Goal: Obtain resource: Obtain resource

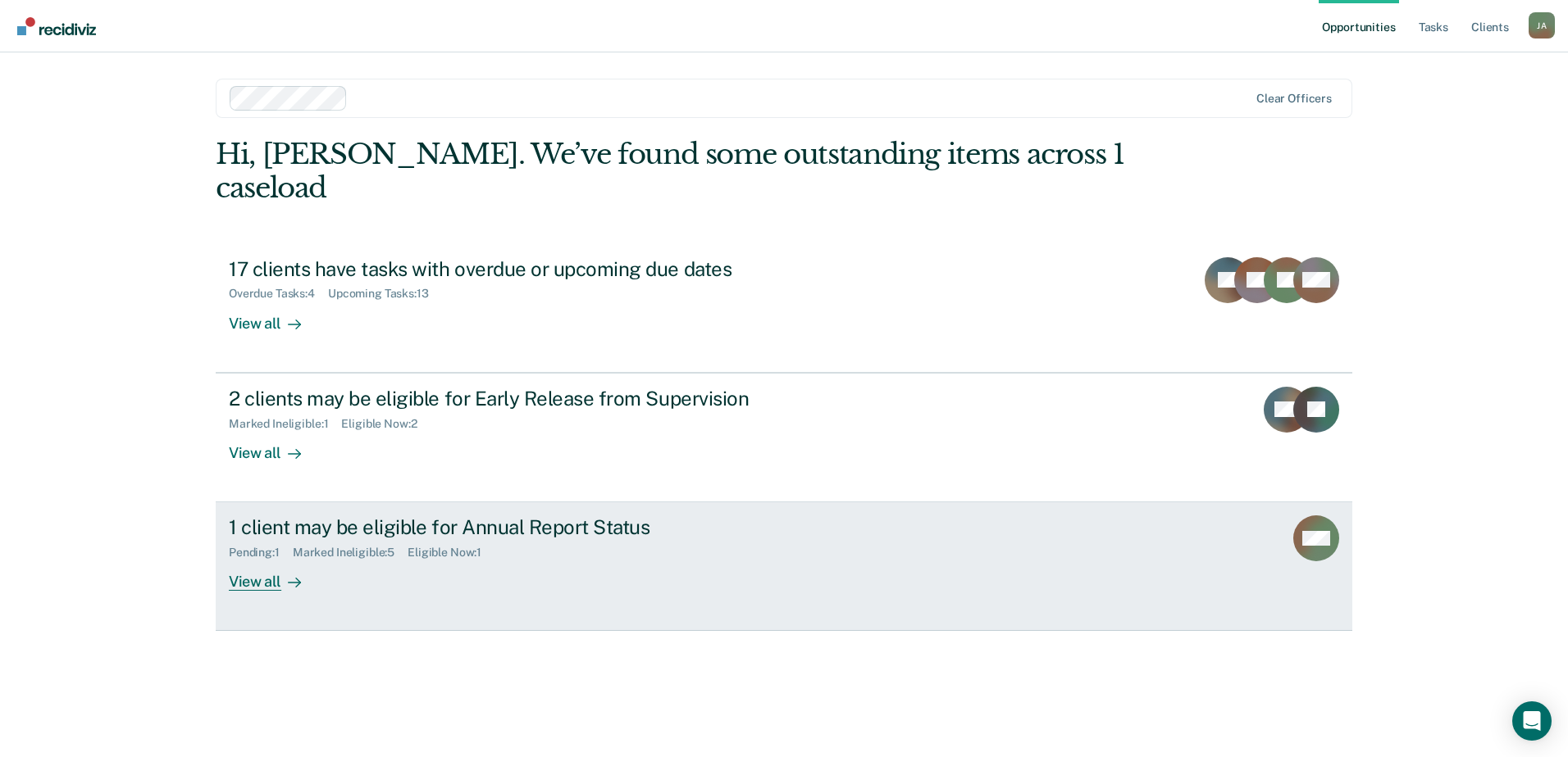
click at [285, 515] on div "1 client may be eligible for Annual Report Status" at bounding box center [516, 527] width 575 height 23
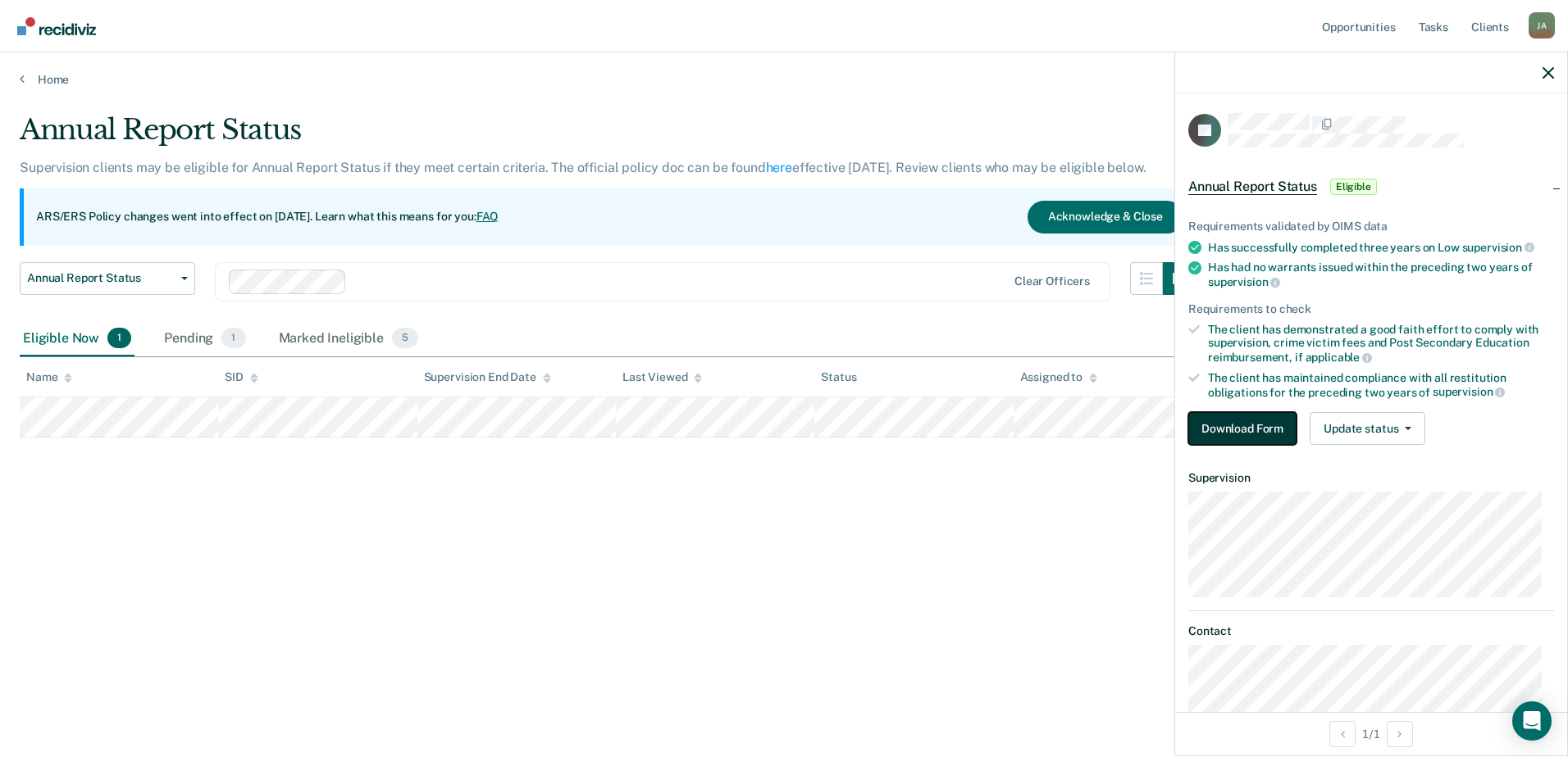
click at [1243, 431] on button "Download Form" at bounding box center [1241, 429] width 108 height 33
